Goal: Task Accomplishment & Management: Manage account settings

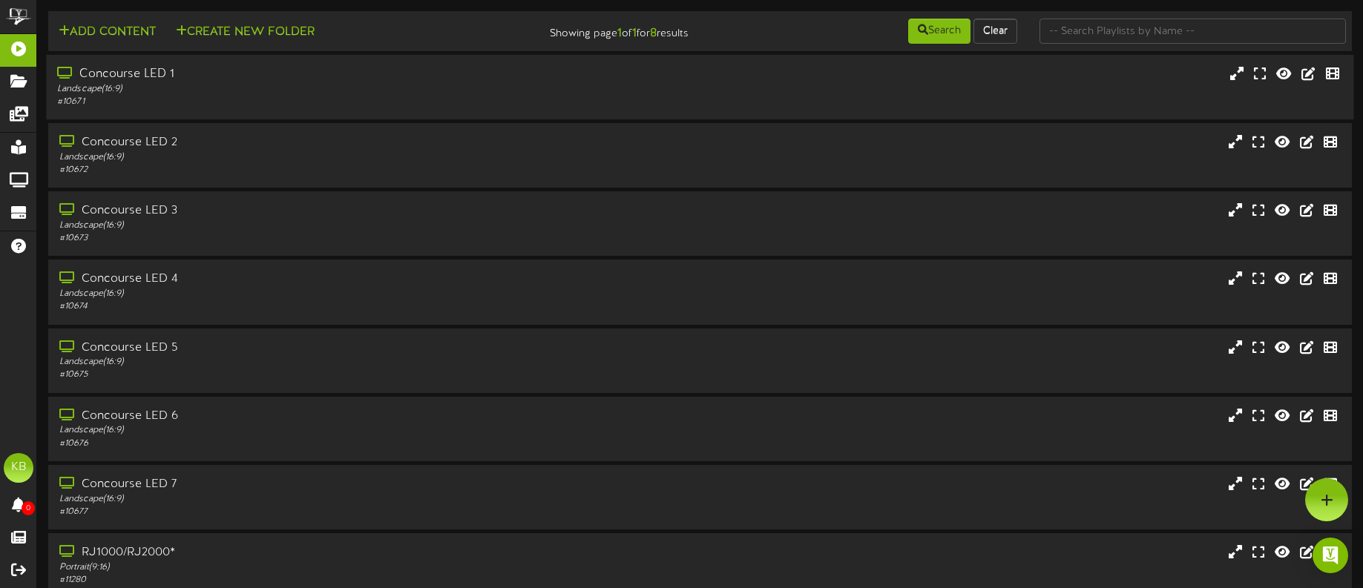
click at [198, 80] on div "Concourse LED 1" at bounding box center [318, 74] width 522 height 17
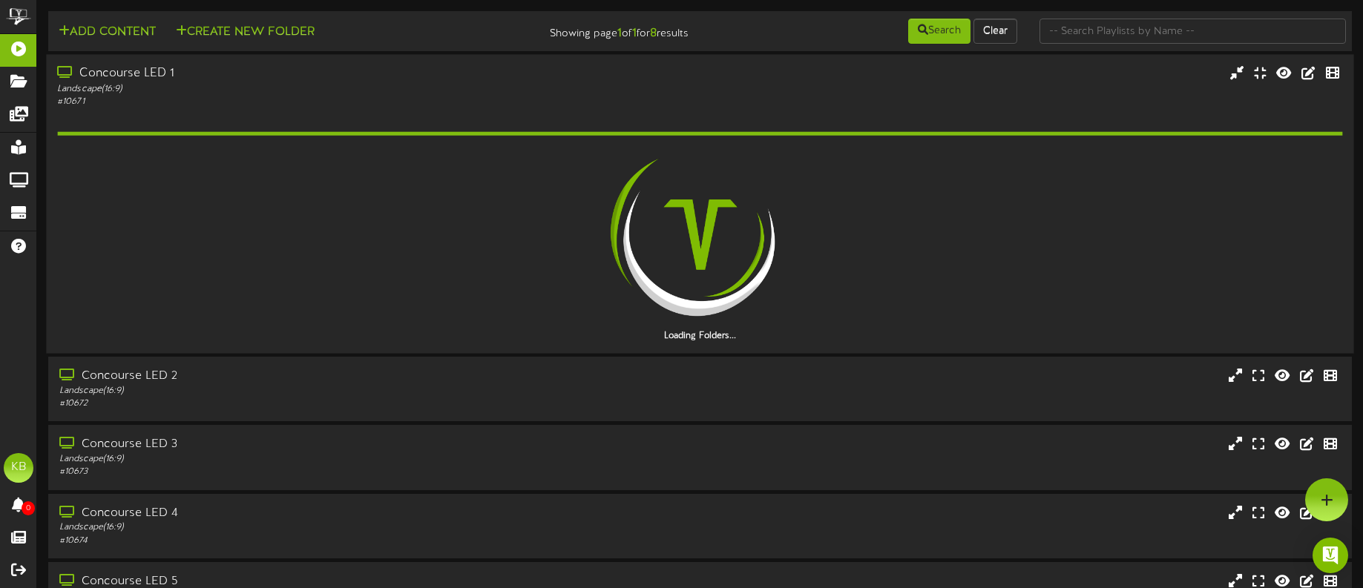
click at [198, 80] on div "Concourse LED 1" at bounding box center [318, 73] width 522 height 17
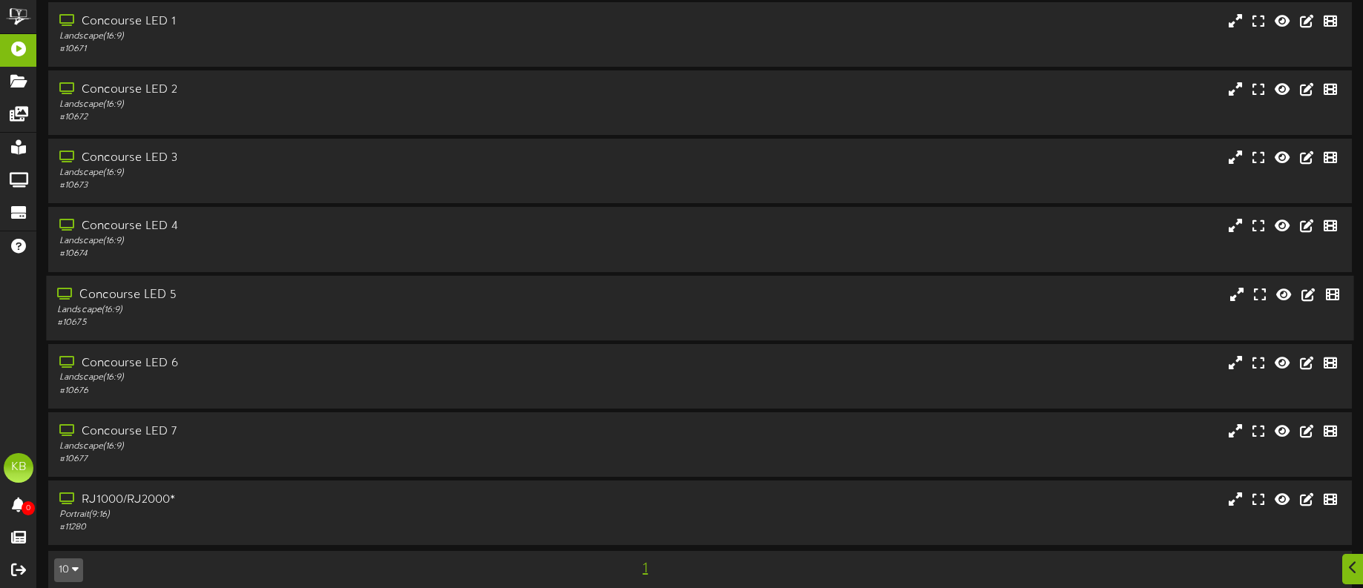
scroll to position [69, 0]
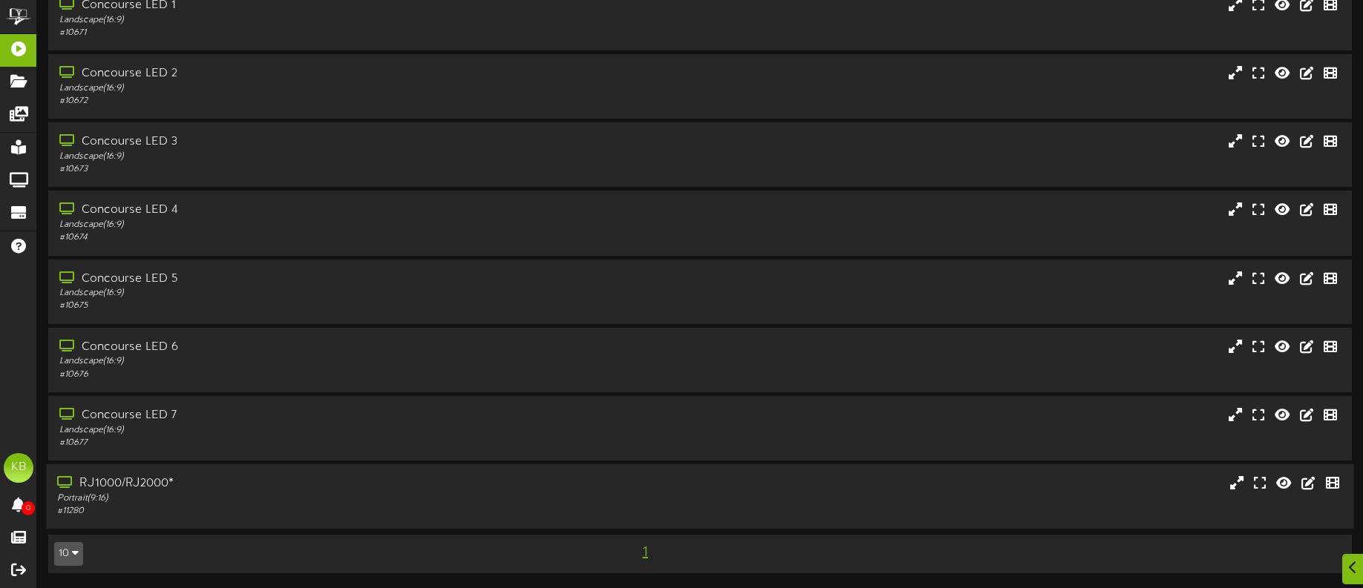
click at [182, 487] on div "RJ1000/RJ2000*" at bounding box center [318, 483] width 522 height 17
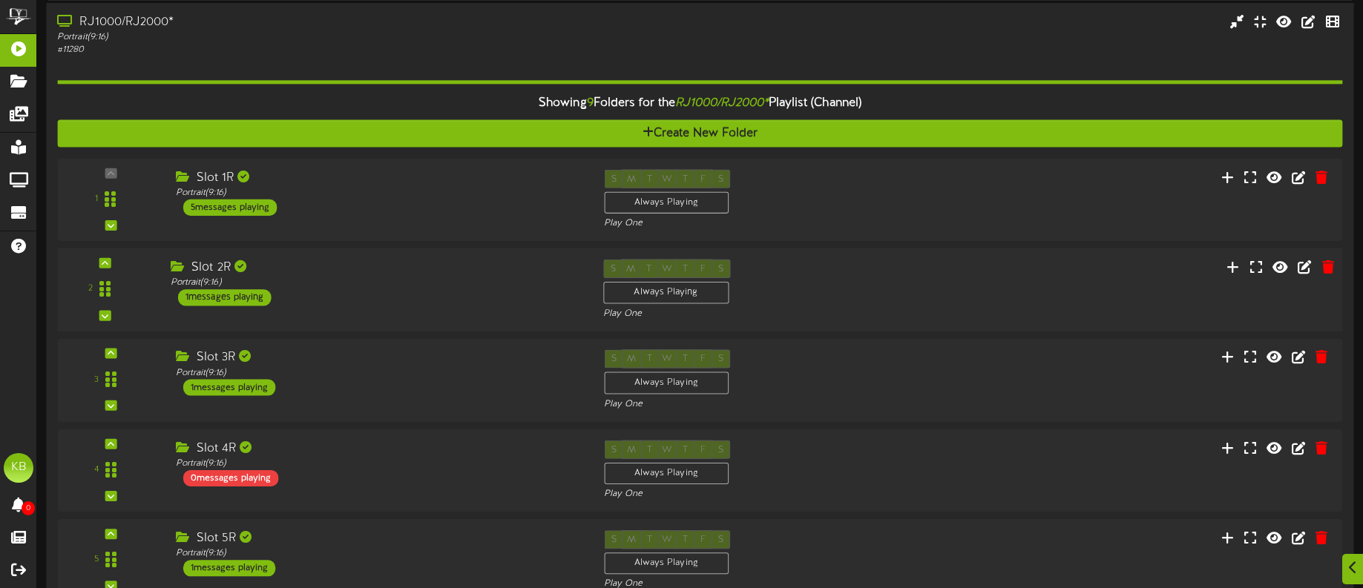
scroll to position [599, 0]
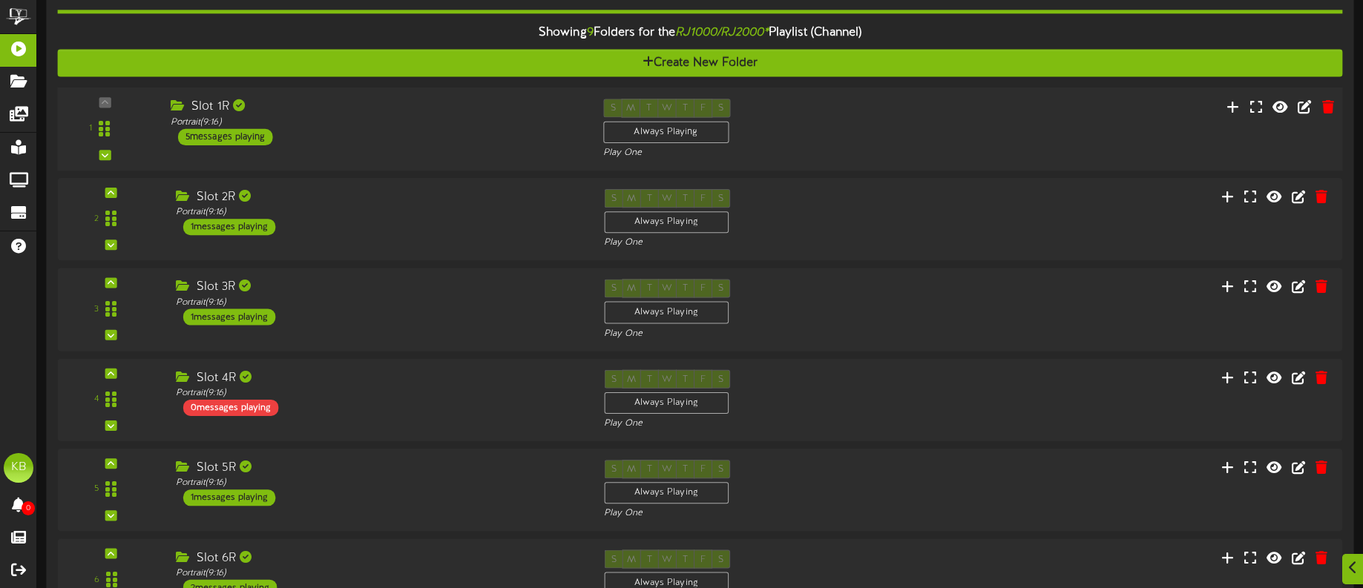
click at [246, 138] on div "5 messages playing" at bounding box center [225, 136] width 95 height 16
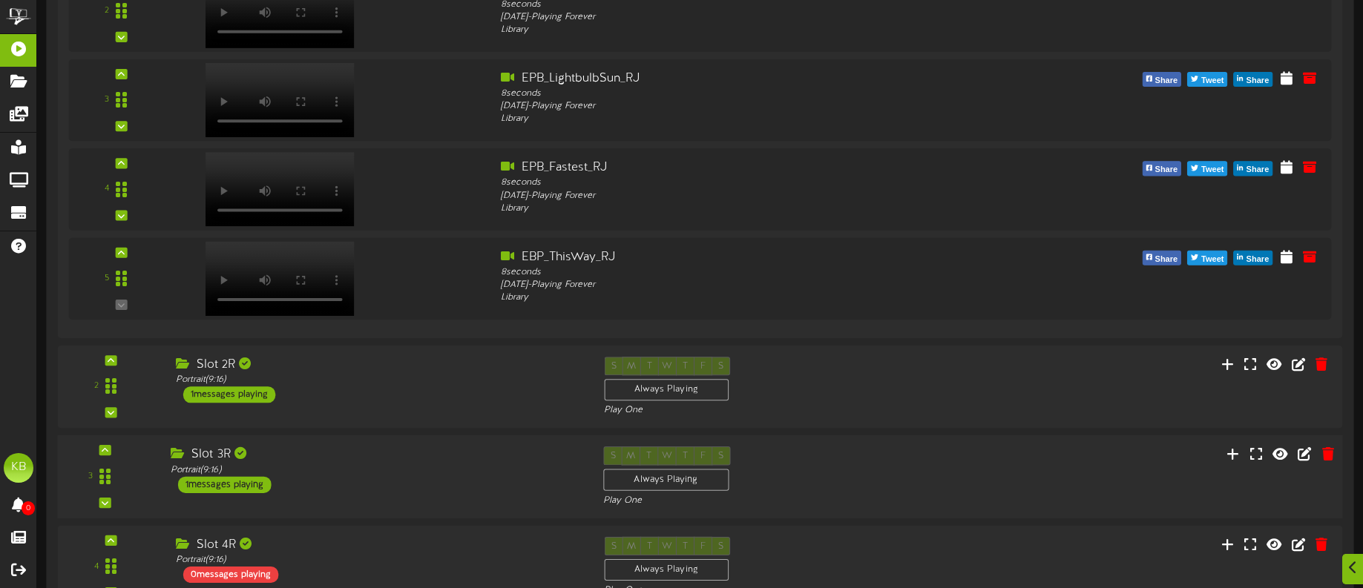
scroll to position [1267, 0]
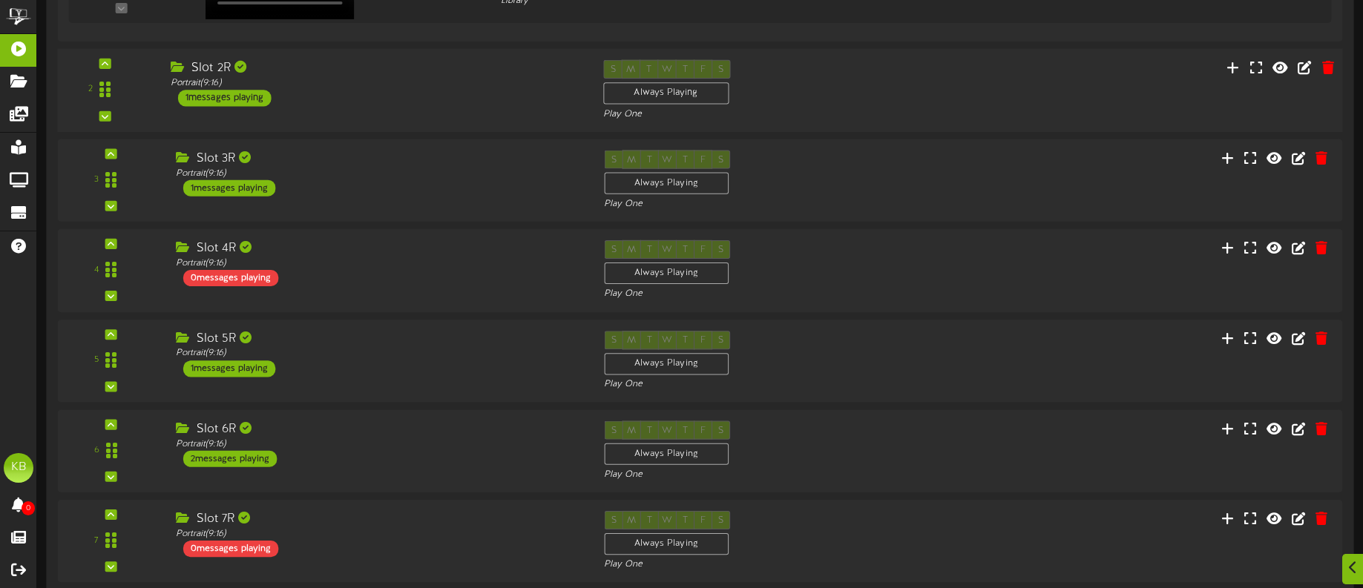
click at [231, 98] on div "1 messages playing" at bounding box center [224, 98] width 93 height 16
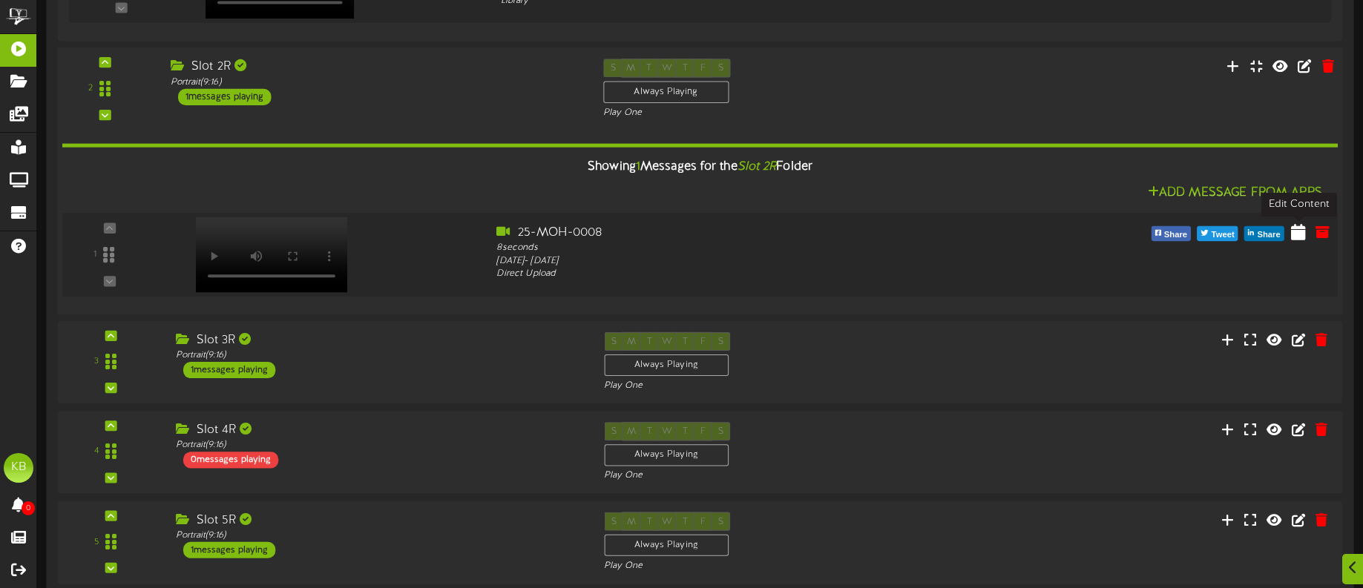
click at [1299, 232] on icon at bounding box center [1298, 231] width 15 height 16
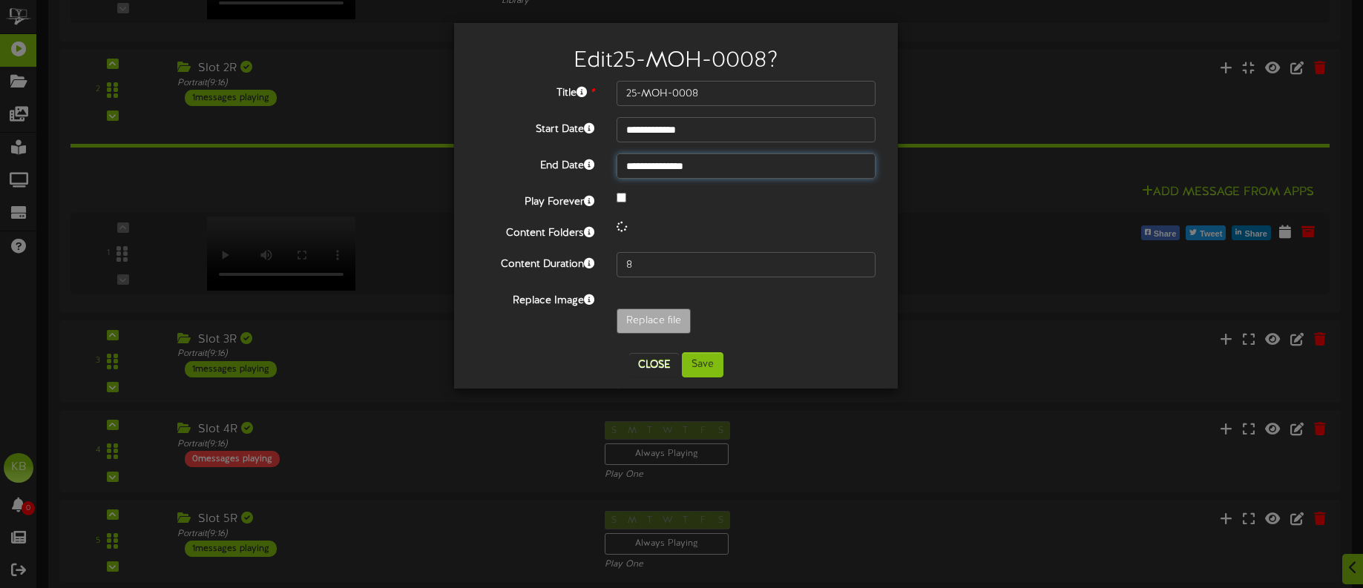
click at [751, 162] on input "**********" at bounding box center [745, 166] width 259 height 25
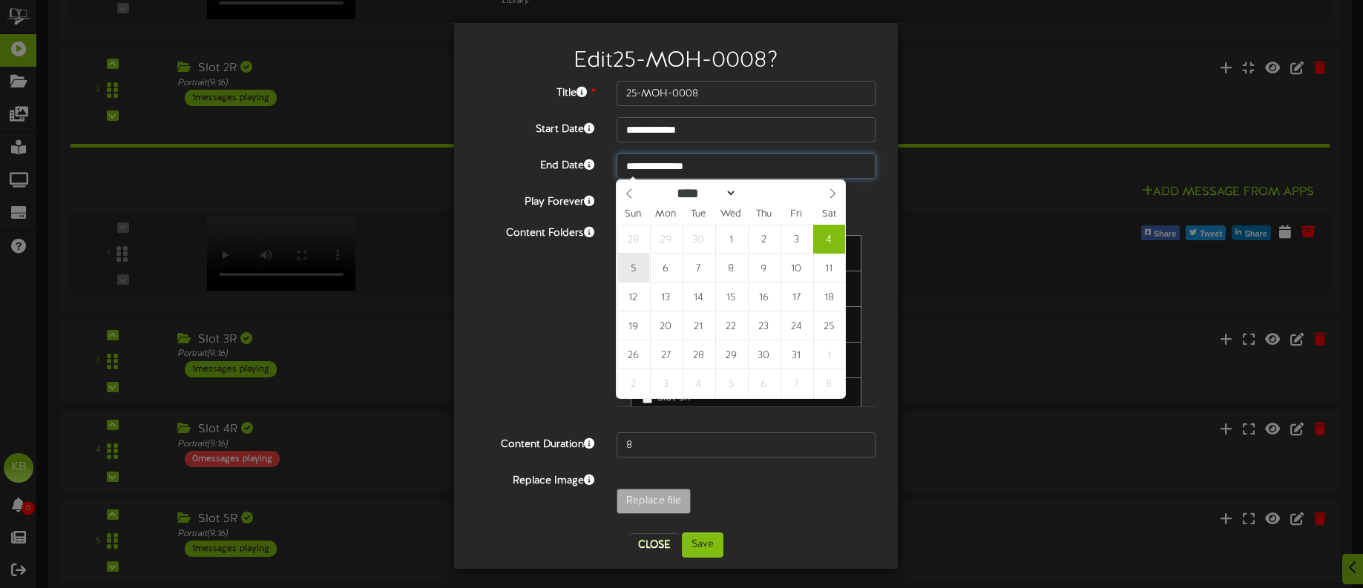
type input "**********"
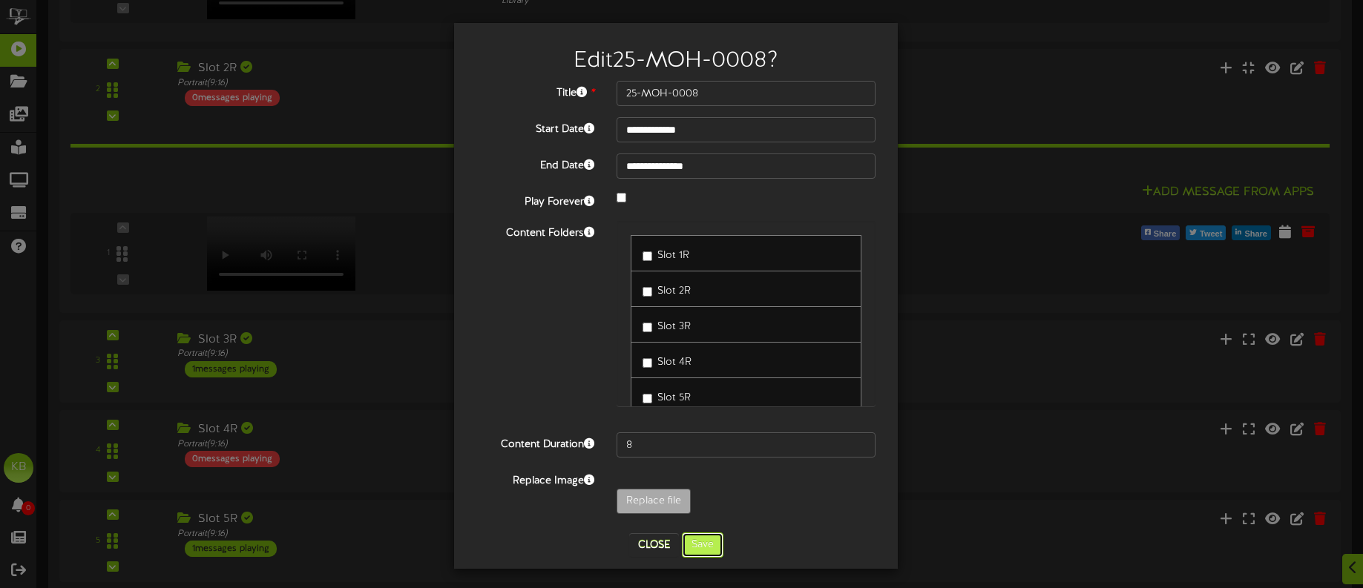
click at [697, 547] on button "Save" at bounding box center [703, 545] width 42 height 25
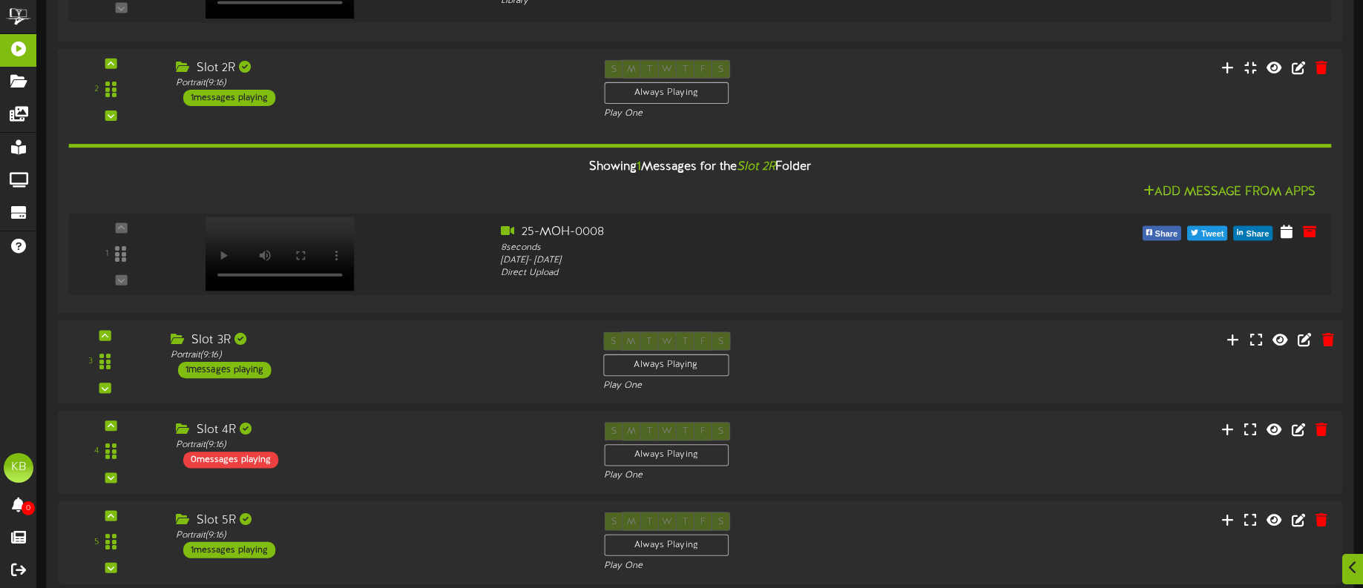
click at [235, 362] on div "1 messages playing" at bounding box center [224, 370] width 93 height 16
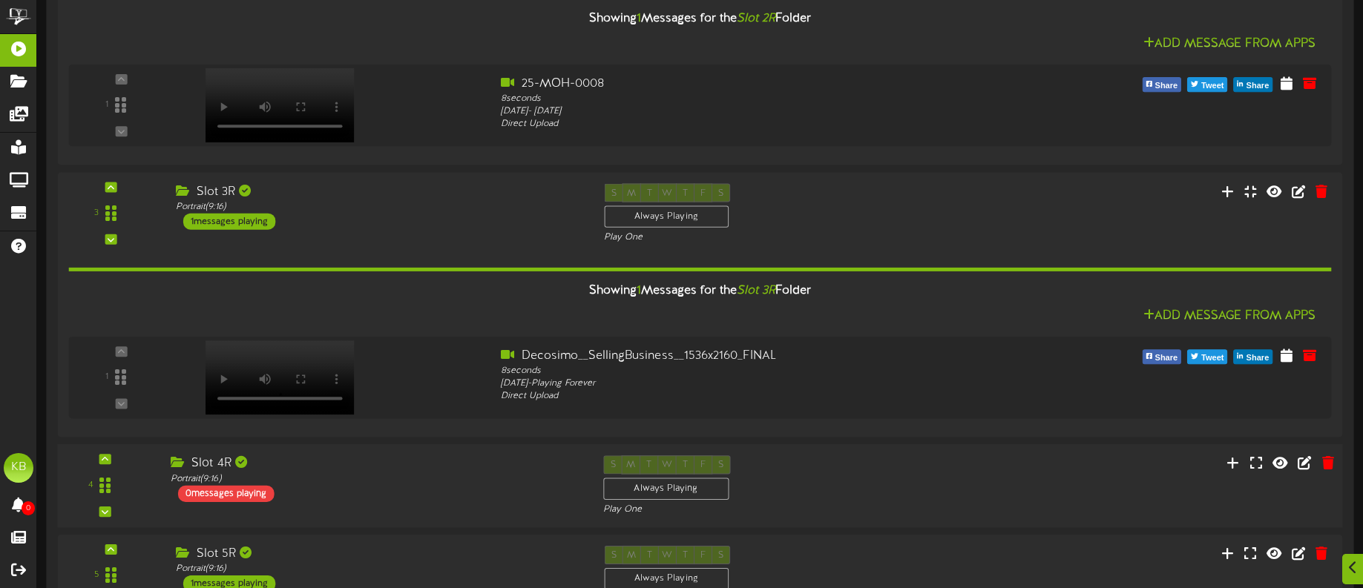
scroll to position [1564, 0]
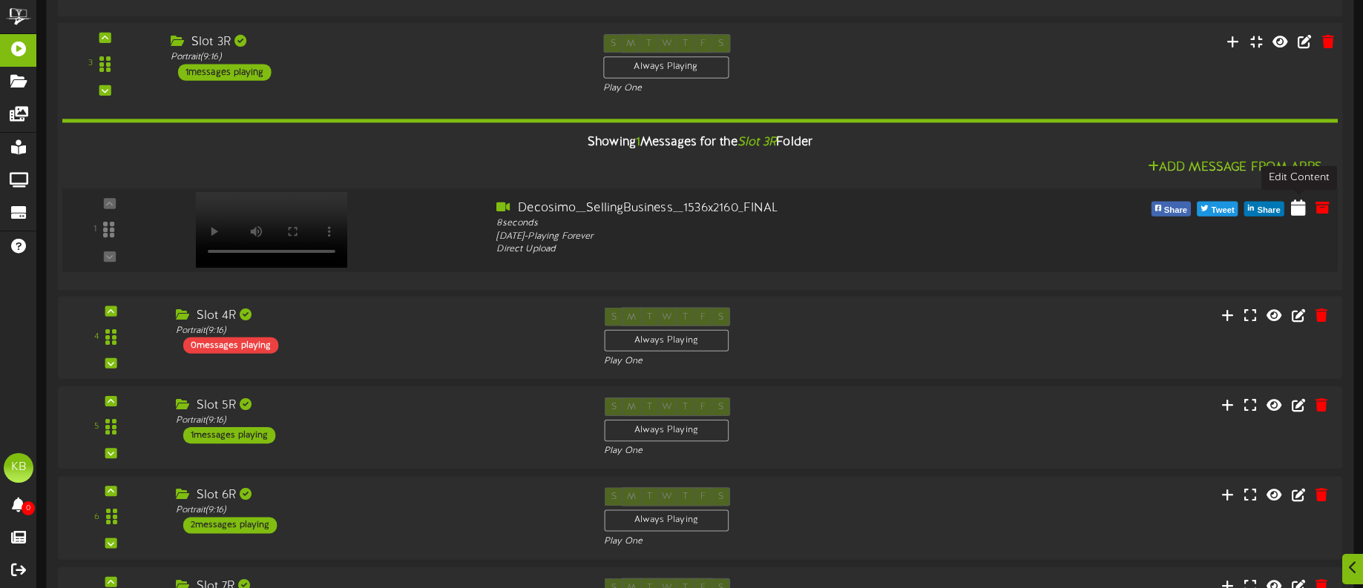
click at [1301, 209] on icon at bounding box center [1298, 207] width 15 height 16
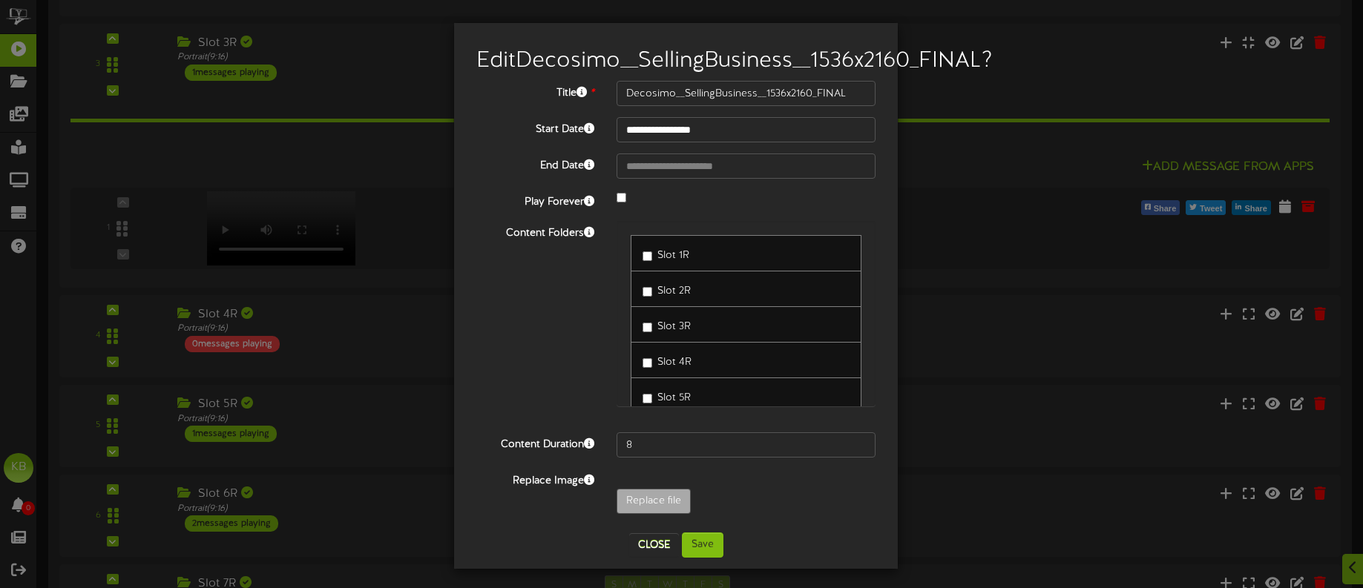
click at [610, 208] on div at bounding box center [745, 199] width 281 height 18
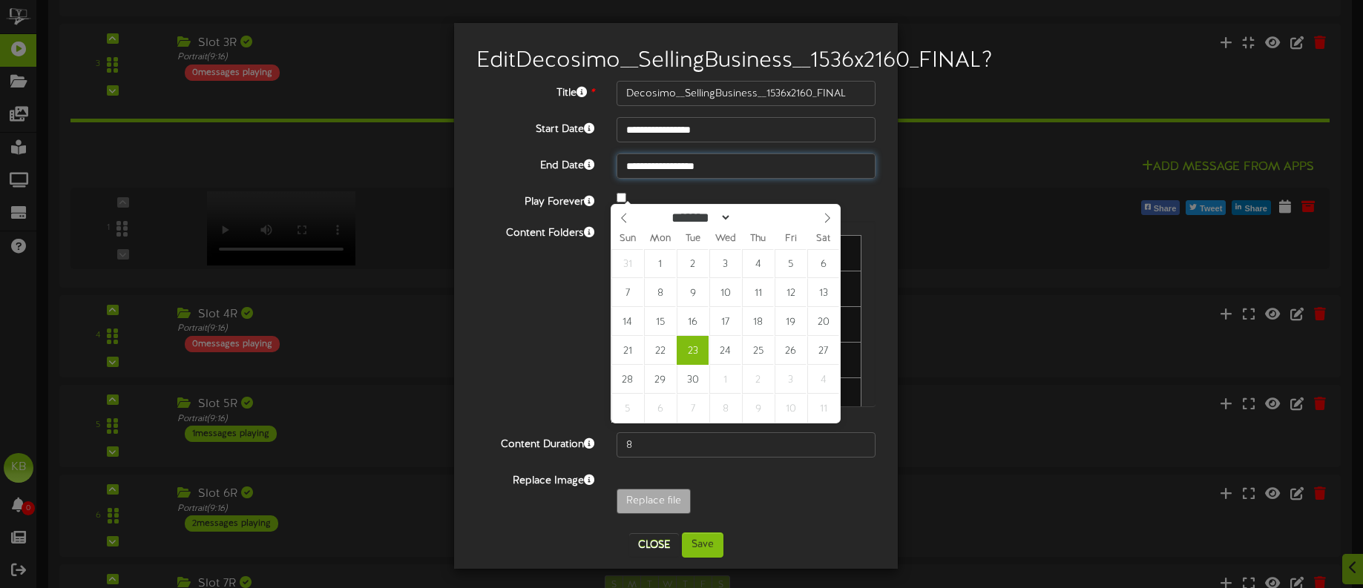
click at [723, 179] on input "**********" at bounding box center [745, 166] width 259 height 25
select select "*"
click at [831, 215] on icon at bounding box center [827, 218] width 10 height 10
type input "**********"
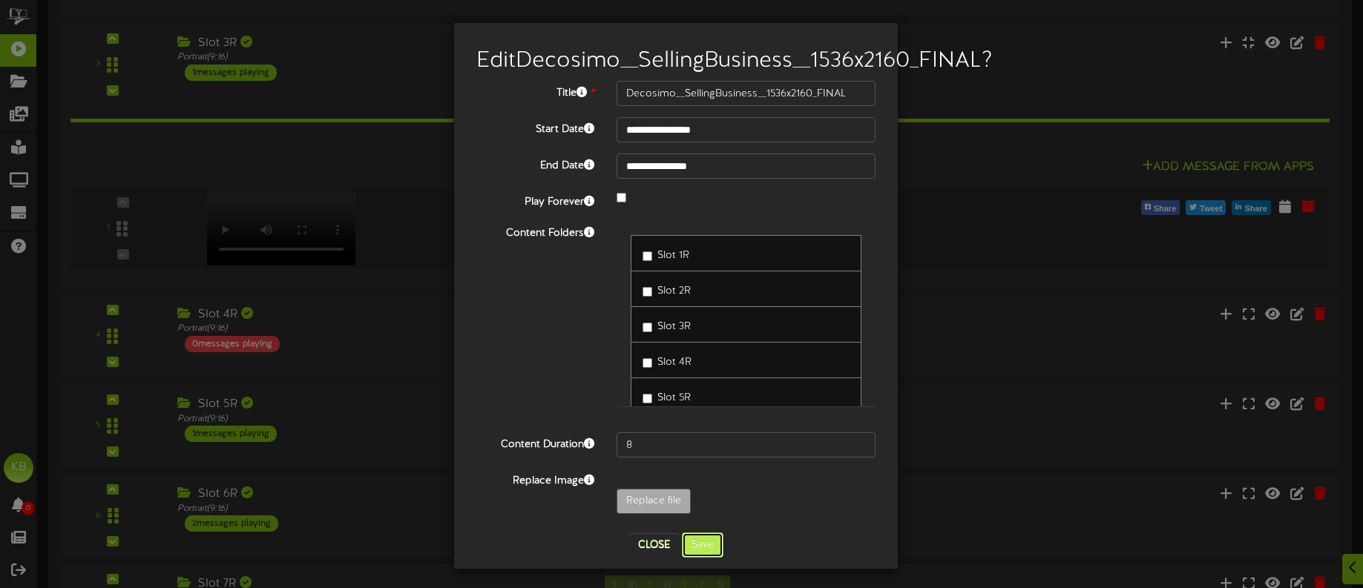
click at [695, 558] on button "Save" at bounding box center [703, 545] width 42 height 25
